Goal: Task Accomplishment & Management: Use online tool/utility

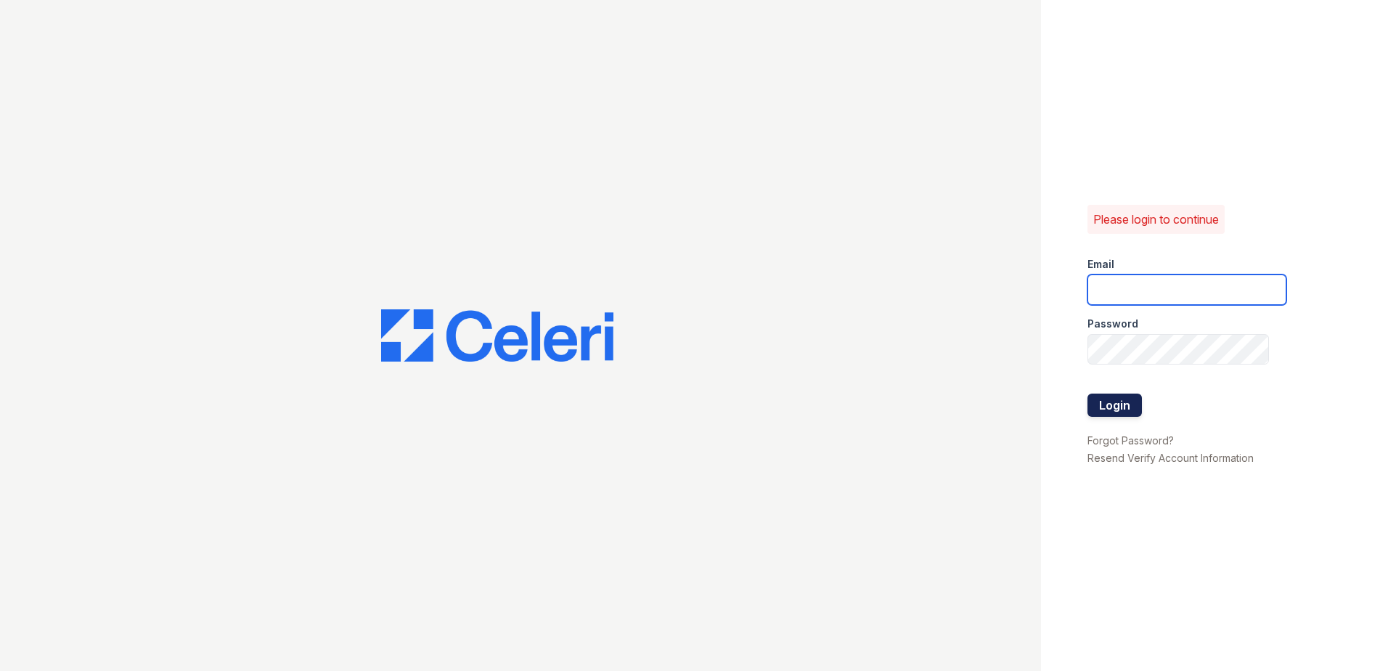
type input "[EMAIL_ADDRESS][DOMAIN_NAME]"
click at [1107, 404] on button "Login" at bounding box center [1115, 404] width 54 height 23
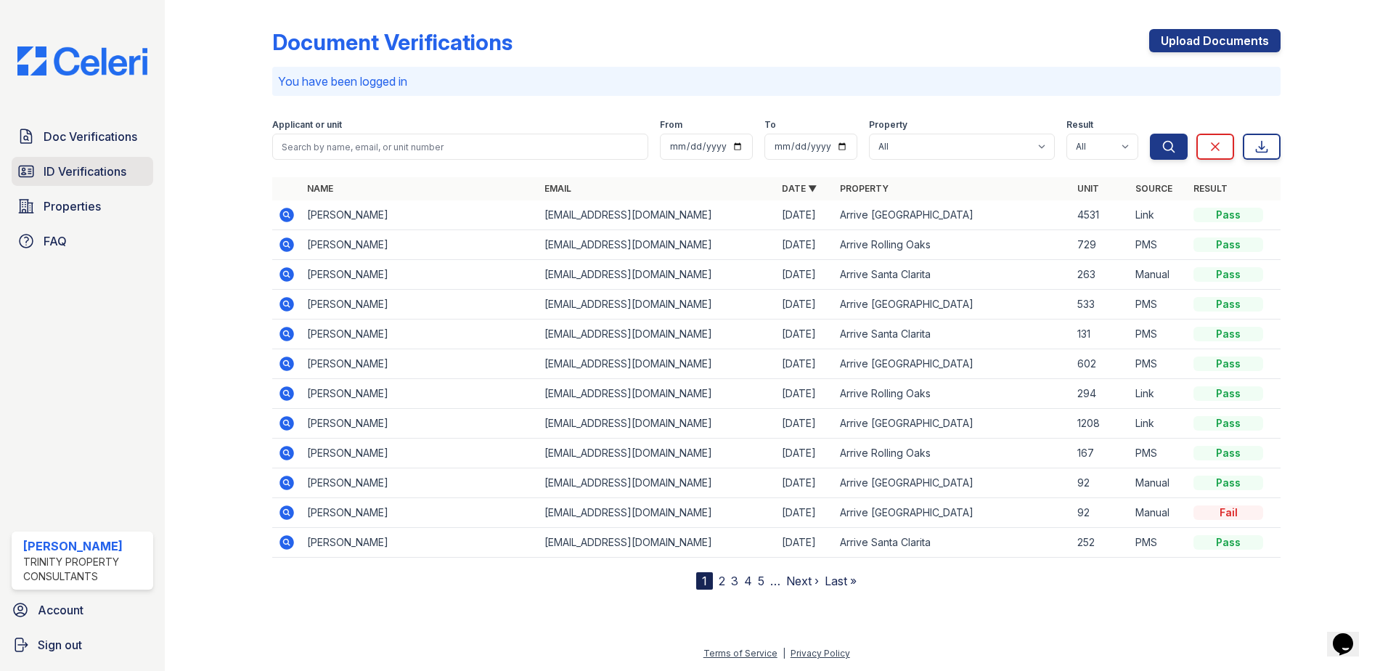
click at [100, 173] on span "ID Verifications" at bounding box center [85, 171] width 83 height 17
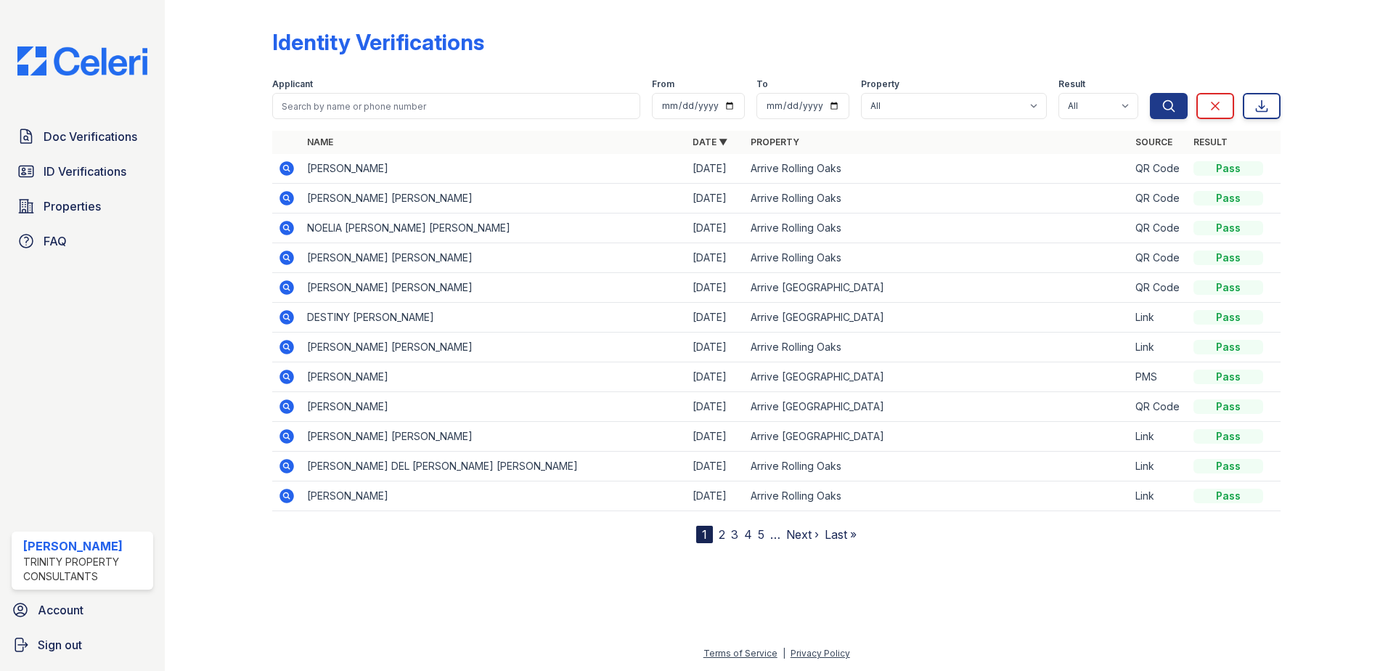
click at [284, 284] on icon at bounding box center [287, 287] width 15 height 15
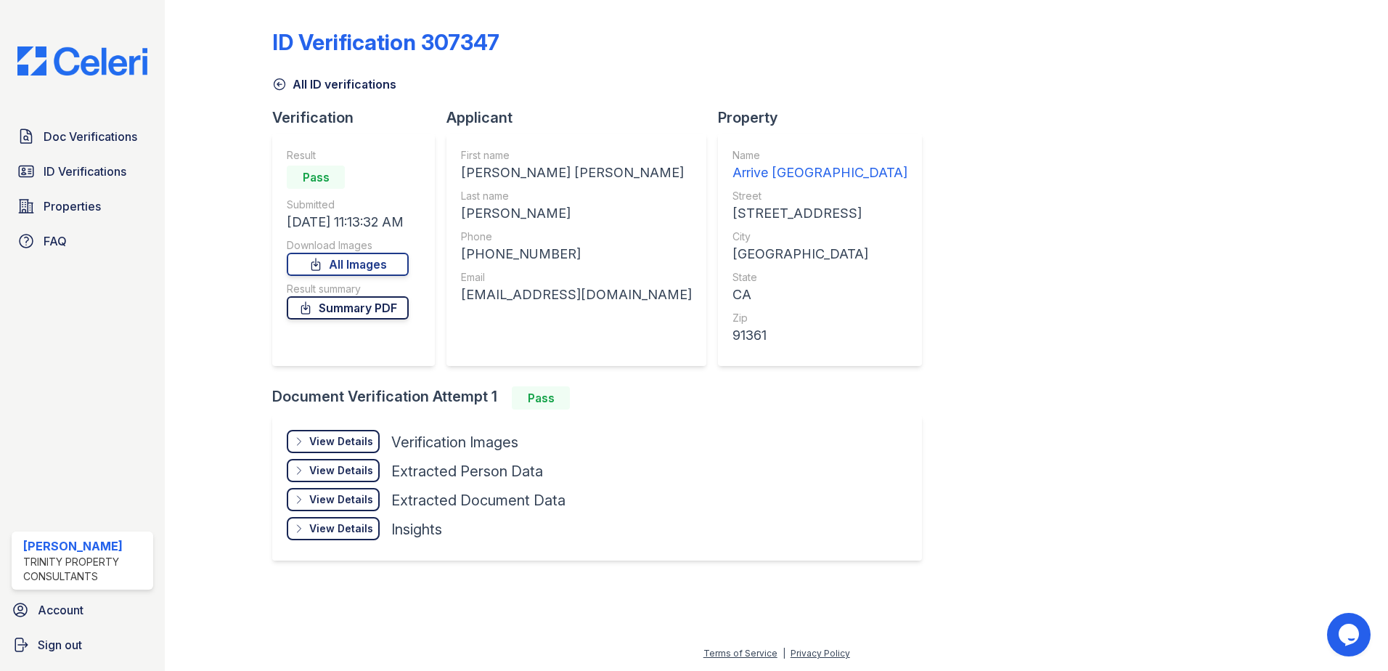
click at [347, 310] on link "Summary PDF" at bounding box center [348, 307] width 122 height 23
click at [342, 264] on link "All Images" at bounding box center [348, 264] width 122 height 23
click at [95, 145] on span "Doc Verifications" at bounding box center [91, 136] width 94 height 17
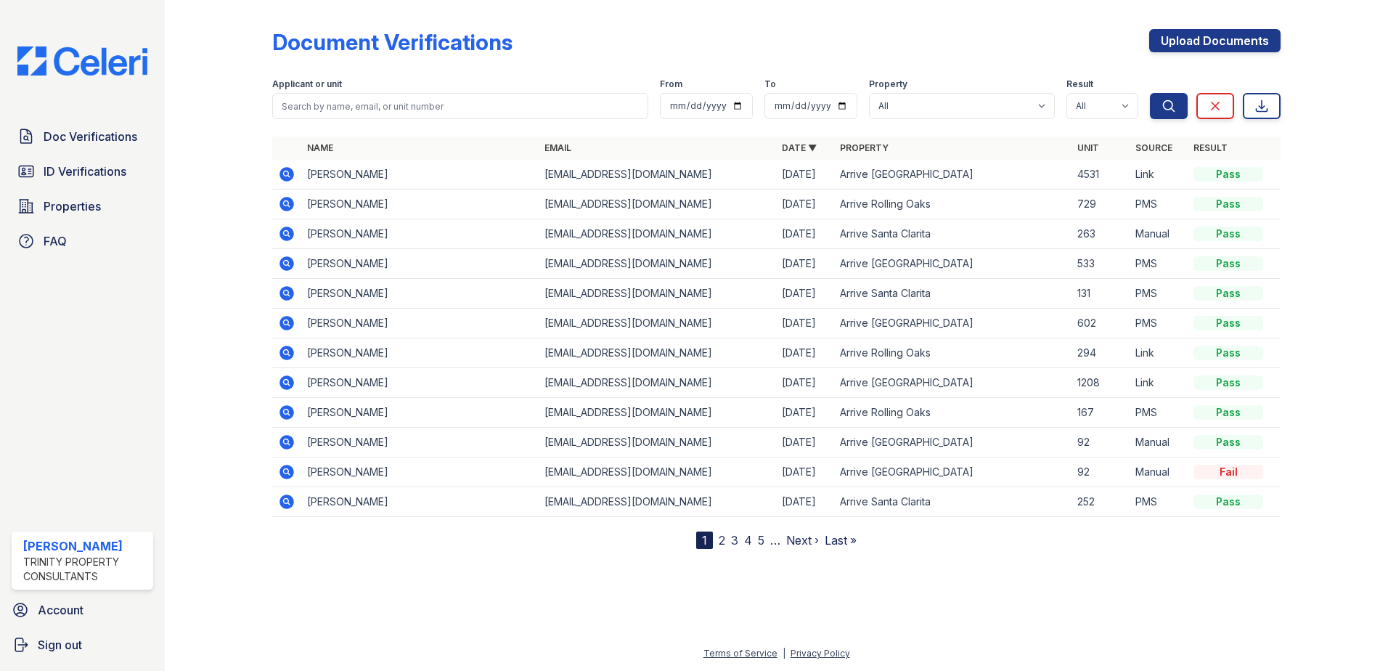
click at [723, 545] on link "2" at bounding box center [722, 540] width 7 height 15
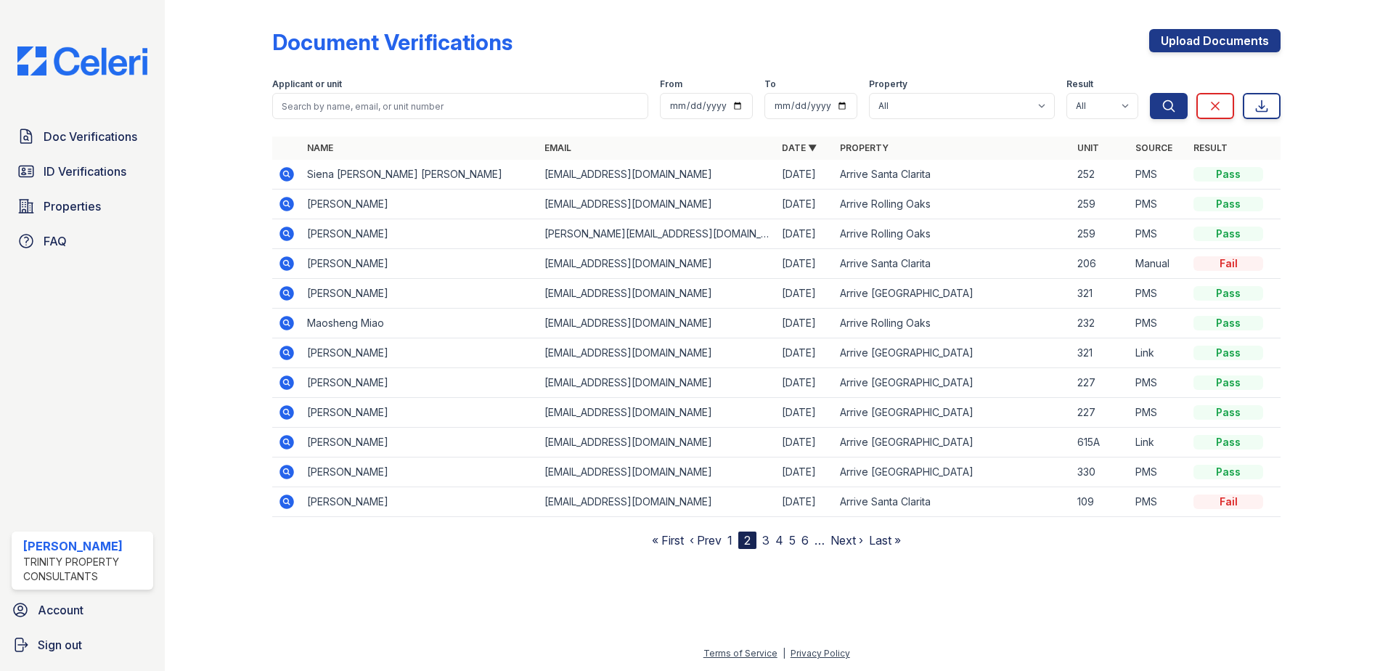
click at [765, 545] on link "3" at bounding box center [765, 540] width 7 height 15
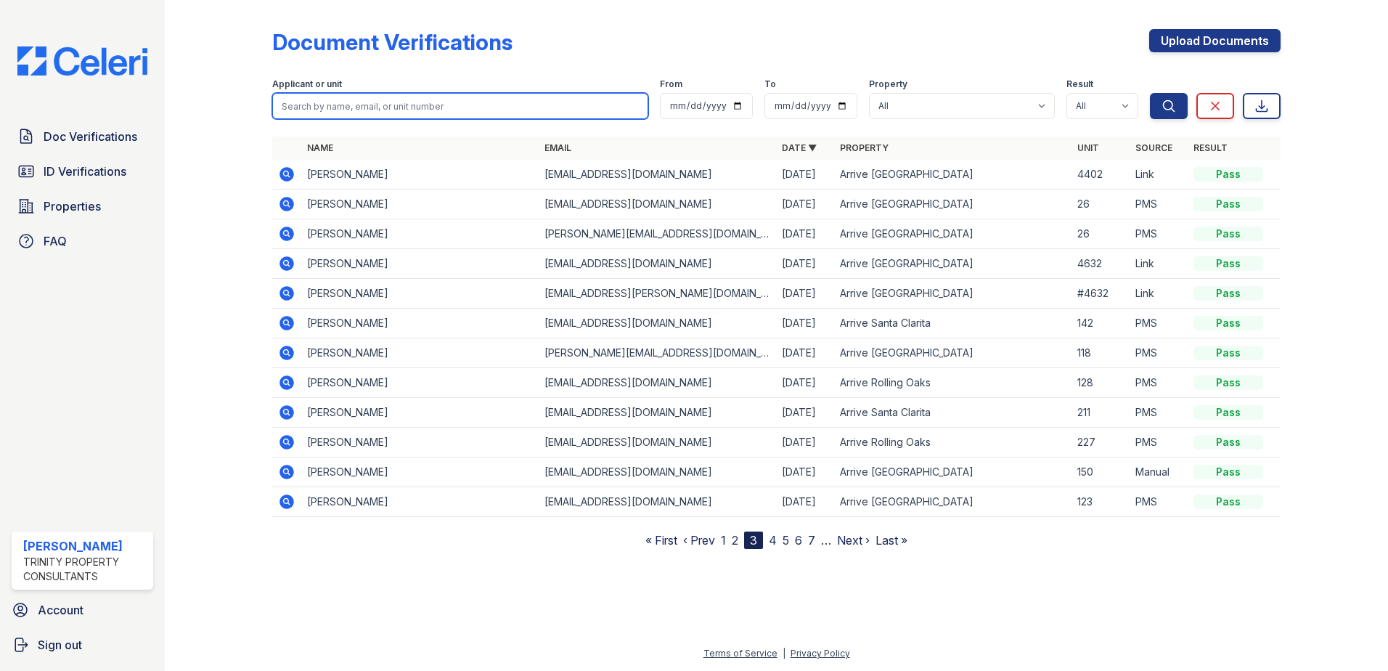
click at [329, 110] on input "search" at bounding box center [460, 106] width 376 height 26
type input "brian"
click at [1150, 93] on button "Search" at bounding box center [1169, 106] width 38 height 26
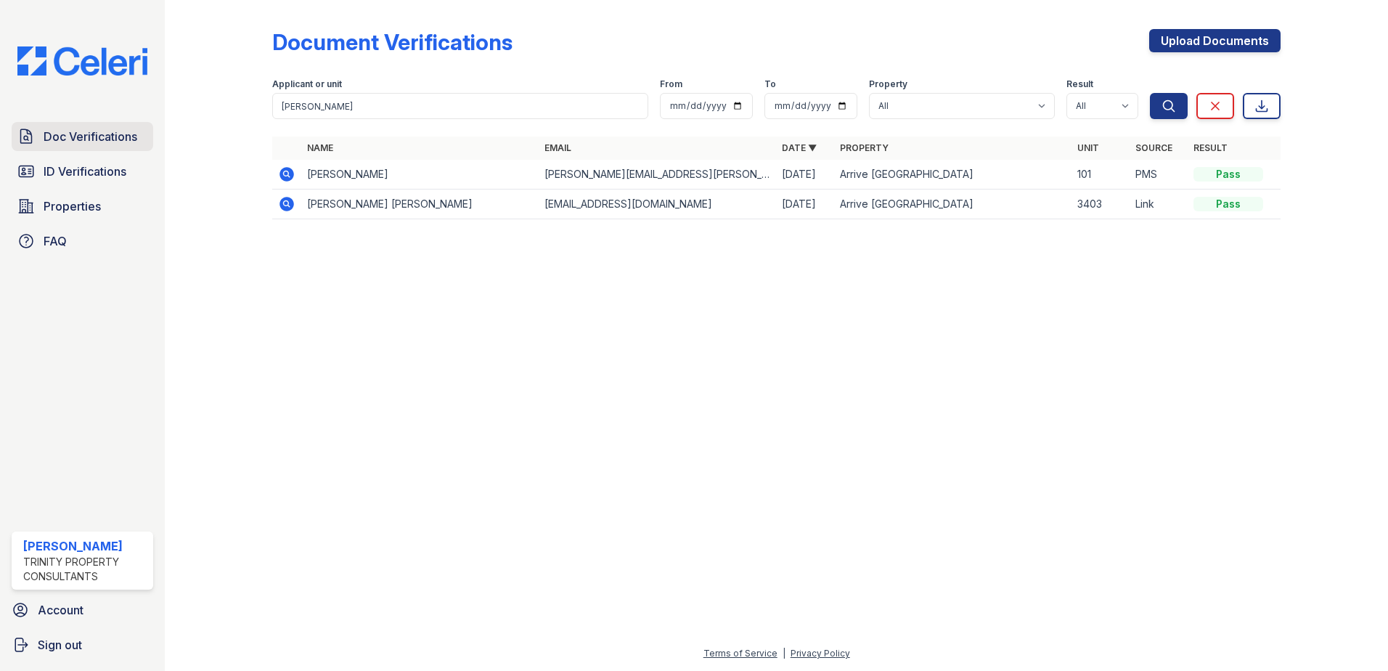
click at [113, 133] on span "Doc Verifications" at bounding box center [91, 136] width 94 height 17
